Goal: Task Accomplishment & Management: Use online tool/utility

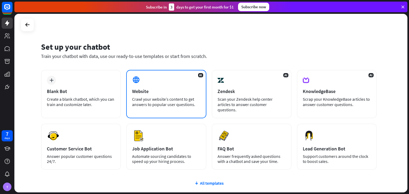
click at [149, 87] on div "AI Website Crawl your website’s content to get answers to popular user question…" at bounding box center [166, 94] width 80 height 48
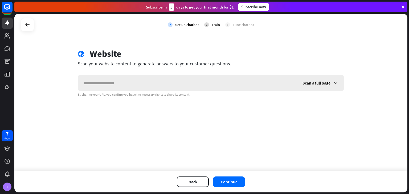
click at [149, 86] on input "text" at bounding box center [187, 83] width 219 height 16
type input "**********"
click at [233, 180] on button "Continue" at bounding box center [229, 182] width 32 height 11
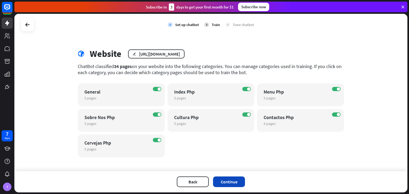
click at [218, 184] on button "Continue" at bounding box center [229, 182] width 32 height 11
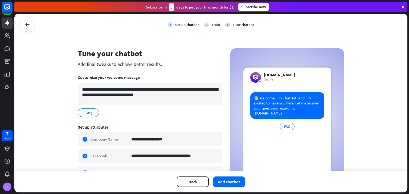
scroll to position [31, 0]
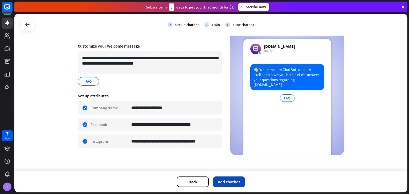
click at [218, 179] on button "Add chatbot" at bounding box center [229, 182] width 32 height 11
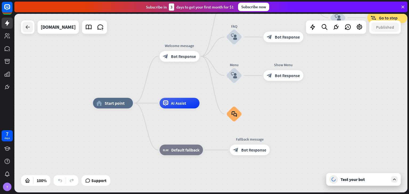
click at [27, 29] on icon at bounding box center [27, 27] width 6 height 6
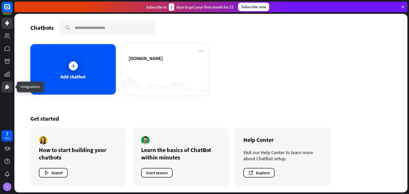
click at [9, 86] on icon at bounding box center [7, 87] width 6 height 6
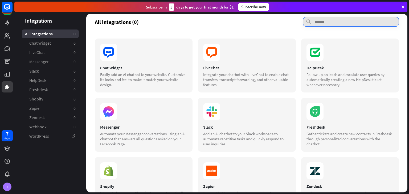
click at [324, 26] on input "text" at bounding box center [351, 22] width 96 height 10
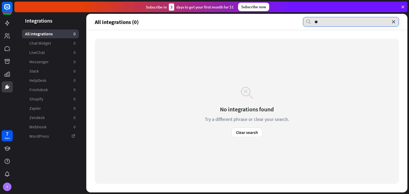
type input "*"
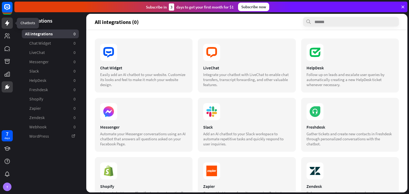
click at [5, 24] on icon at bounding box center [7, 23] width 6 height 6
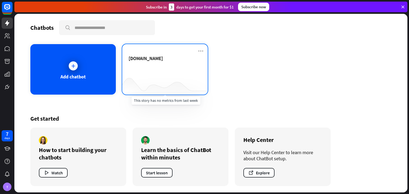
click at [163, 78] on div at bounding box center [164, 84] width 85 height 20
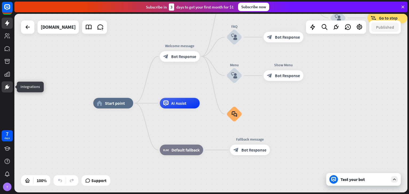
click at [7, 89] on icon at bounding box center [7, 87] width 4 height 4
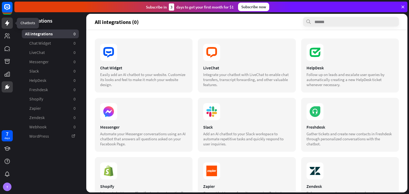
click at [9, 23] on icon at bounding box center [7, 22] width 4 height 5
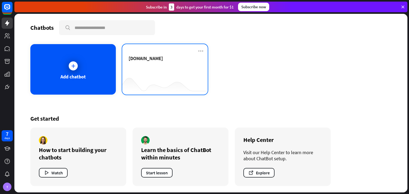
click at [169, 76] on div at bounding box center [164, 84] width 85 height 20
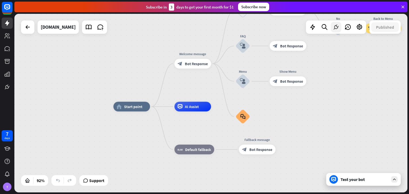
click at [339, 27] on icon at bounding box center [335, 27] width 7 height 7
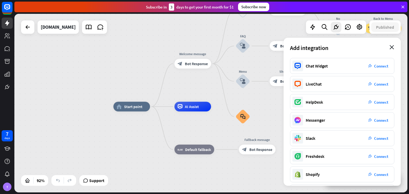
click at [393, 46] on icon "close" at bounding box center [391, 47] width 5 height 4
